Goal: Information Seeking & Learning: Learn about a topic

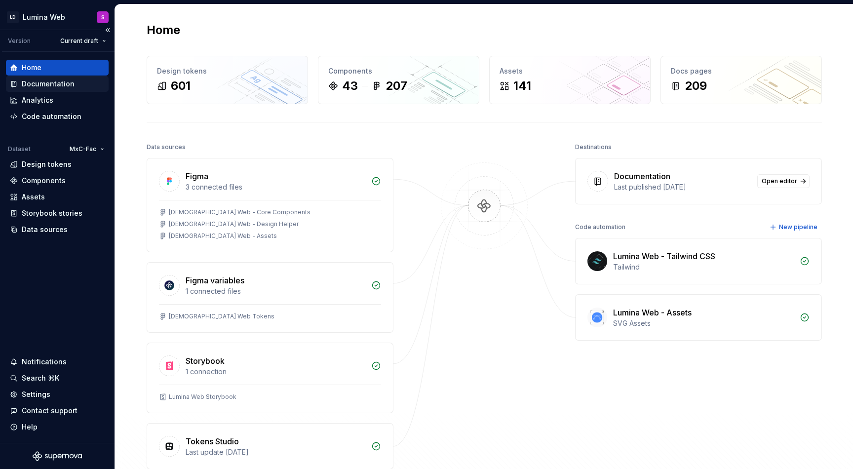
click at [45, 80] on div "Documentation" at bounding box center [48, 84] width 53 height 10
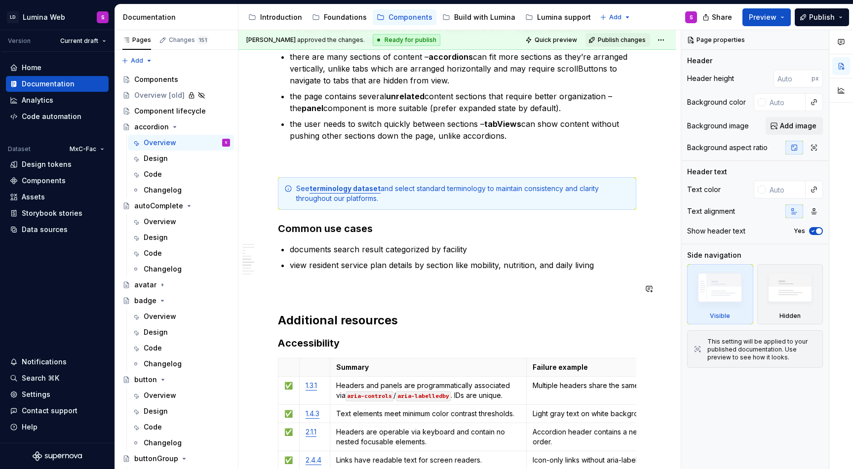
scroll to position [1973, 0]
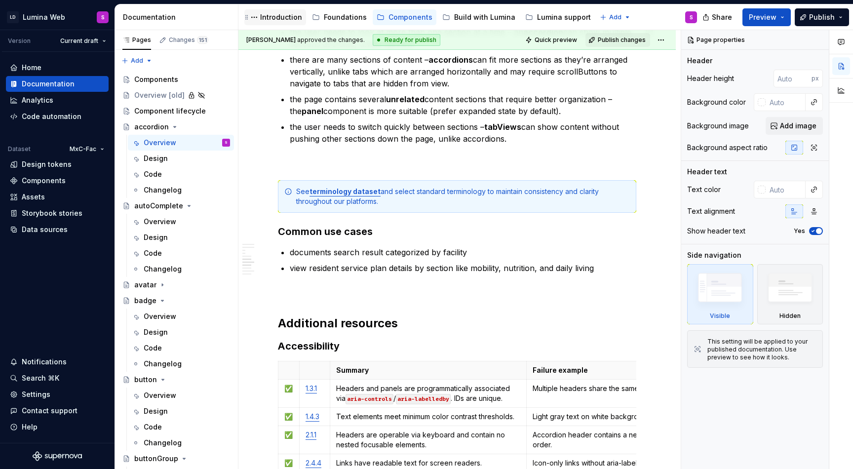
click at [281, 21] on div "Introduction" at bounding box center [281, 17] width 42 height 10
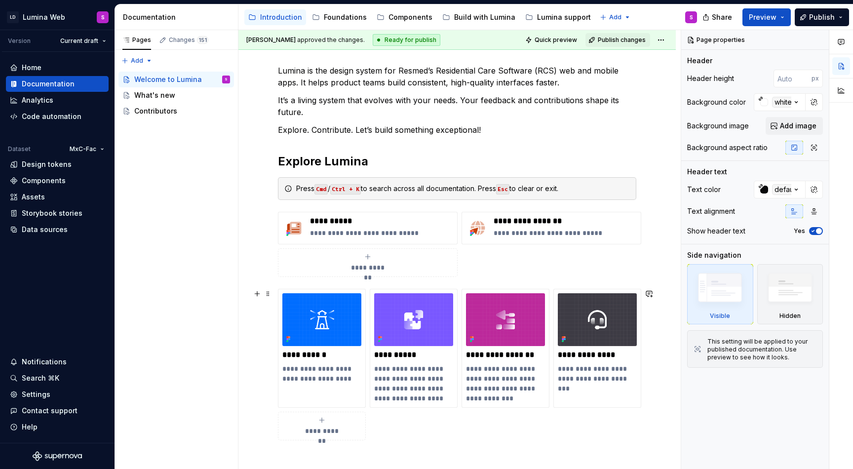
scroll to position [132, 0]
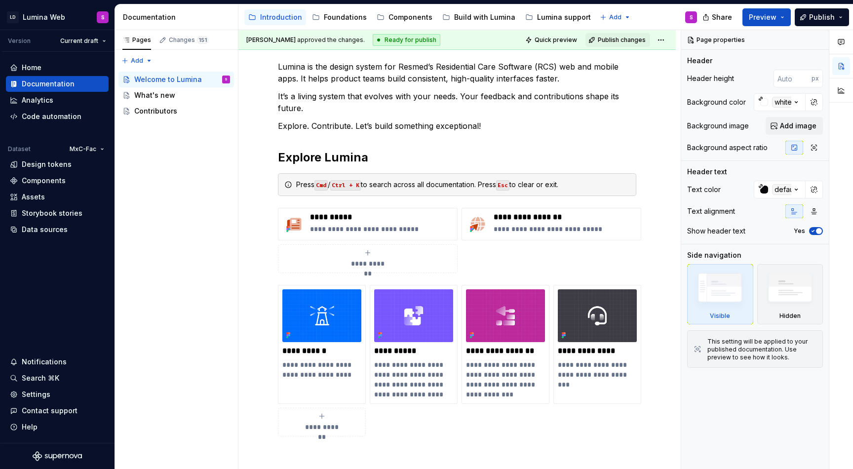
type textarea "*"
